Goal: Task Accomplishment & Management: Manage account settings

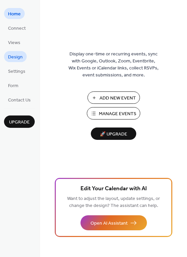
click at [20, 56] on span "Design" at bounding box center [15, 57] width 15 height 7
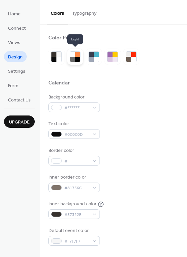
click at [75, 60] on div at bounding box center [77, 59] width 5 height 5
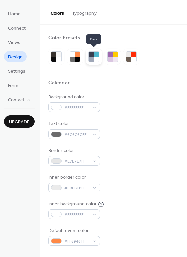
click at [93, 62] on div at bounding box center [94, 57] width 16 height 16
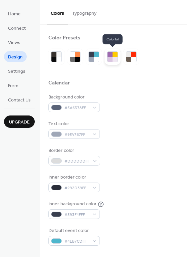
click at [111, 61] on div at bounding box center [110, 59] width 5 height 5
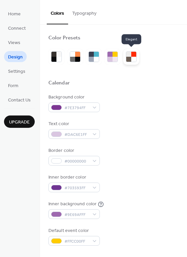
click at [129, 59] on div at bounding box center [128, 59] width 5 height 5
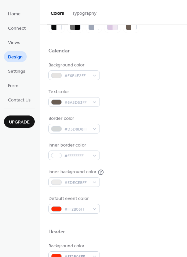
scroll to position [33, 0]
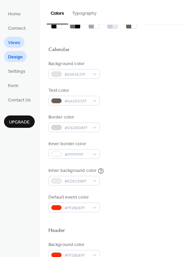
click at [17, 40] on span "Views" at bounding box center [14, 42] width 12 height 7
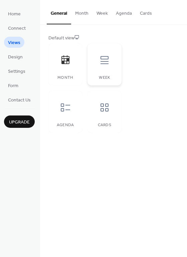
click at [101, 63] on icon at bounding box center [105, 60] width 8 height 8
click at [69, 107] on icon at bounding box center [65, 107] width 11 height 11
click at [104, 108] on icon at bounding box center [105, 108] width 8 height 8
click at [70, 108] on icon at bounding box center [65, 107] width 11 height 11
click at [99, 100] on div at bounding box center [105, 108] width 20 height 20
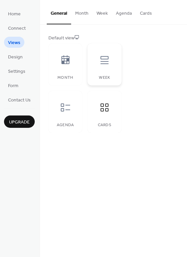
click at [103, 74] on div "Week" at bounding box center [105, 64] width 34 height 42
click at [108, 101] on div at bounding box center [105, 108] width 20 height 20
click at [106, 69] on div at bounding box center [105, 60] width 20 height 20
click at [100, 11] on button "Week" at bounding box center [102, 12] width 19 height 24
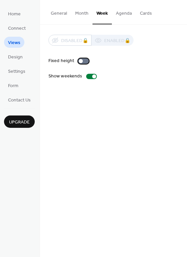
click at [82, 58] on div at bounding box center [83, 60] width 11 height 5
click at [92, 76] on div at bounding box center [94, 77] width 4 height 4
click at [116, 15] on button "Agenda" at bounding box center [124, 12] width 24 height 24
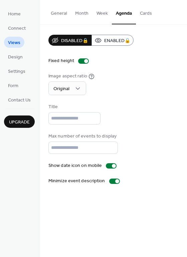
click at [101, 13] on button "Week" at bounding box center [102, 12] width 19 height 24
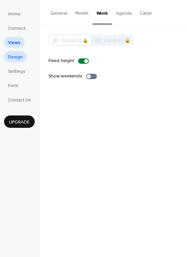
click at [15, 58] on span "Design" at bounding box center [15, 57] width 15 height 7
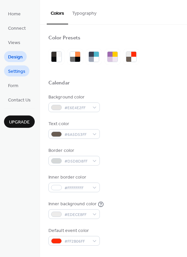
click at [22, 72] on span "Settings" at bounding box center [16, 71] width 17 height 7
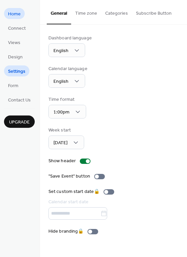
click at [18, 18] on span "Home" at bounding box center [14, 14] width 13 height 7
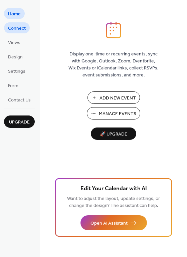
click at [21, 31] on span "Connect" at bounding box center [17, 28] width 18 height 7
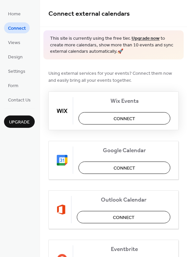
click at [100, 121] on button "Connect" at bounding box center [125, 118] width 92 height 12
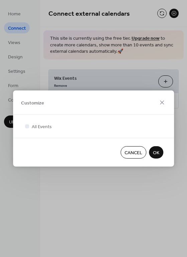
click at [158, 152] on span "OK" at bounding box center [156, 153] width 6 height 7
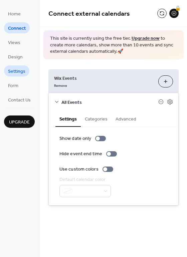
click at [17, 74] on span "Settings" at bounding box center [16, 71] width 17 height 7
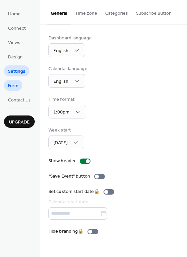
click at [17, 83] on span "Form" at bounding box center [13, 86] width 10 height 7
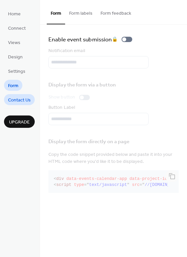
click at [18, 94] on link "Contact Us" at bounding box center [19, 99] width 31 height 11
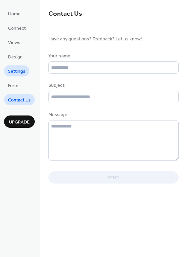
click at [20, 73] on span "Settings" at bounding box center [16, 71] width 17 height 7
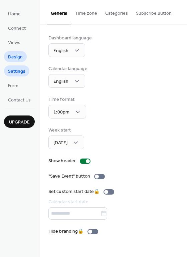
click at [21, 55] on span "Design" at bounding box center [15, 57] width 15 height 7
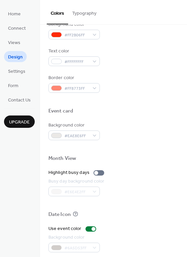
scroll to position [286, 0]
